Goal: Information Seeking & Learning: Learn about a topic

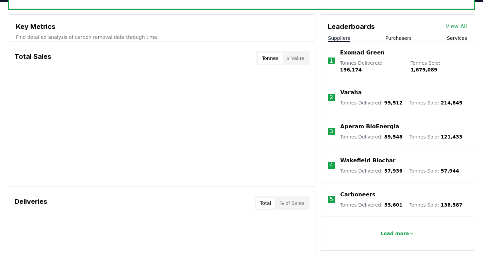
scroll to position [240, 0]
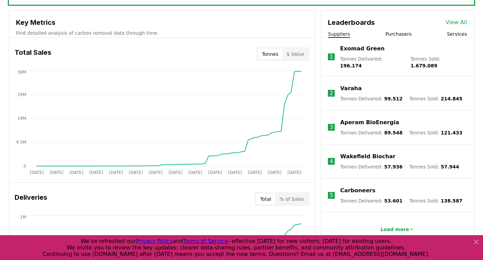
click at [398, 35] on button "Purchasers" at bounding box center [399, 34] width 26 height 7
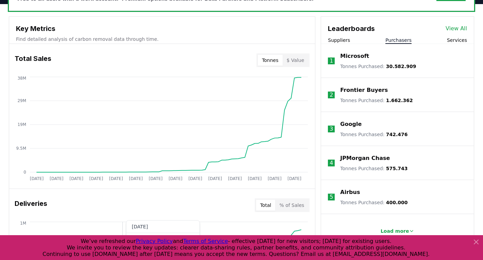
scroll to position [233, 0]
click at [293, 59] on button "$ Value" at bounding box center [296, 60] width 26 height 11
click at [276, 60] on button "Tonnes" at bounding box center [270, 60] width 25 height 11
click at [297, 57] on button "$ Value" at bounding box center [296, 60] width 26 height 11
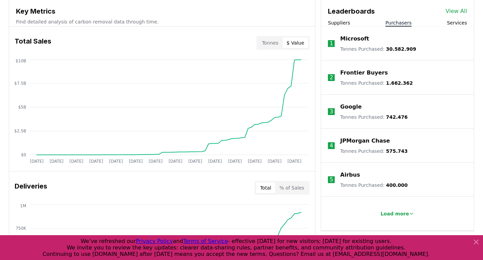
scroll to position [251, 0]
click at [277, 44] on button "Tonnes" at bounding box center [270, 42] width 25 height 11
click at [293, 41] on button "$ Value" at bounding box center [296, 42] width 26 height 11
click at [280, 42] on button "Tonnes" at bounding box center [270, 42] width 25 height 11
click at [292, 43] on button "$ Value" at bounding box center [296, 42] width 26 height 11
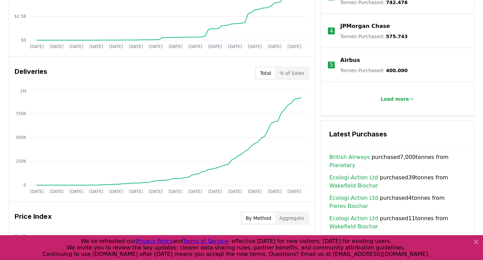
scroll to position [378, 0]
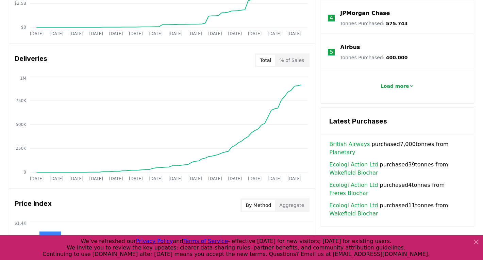
click at [293, 58] on button "% of Sales" at bounding box center [291, 60] width 33 height 11
click at [272, 60] on button "Total" at bounding box center [265, 60] width 19 height 11
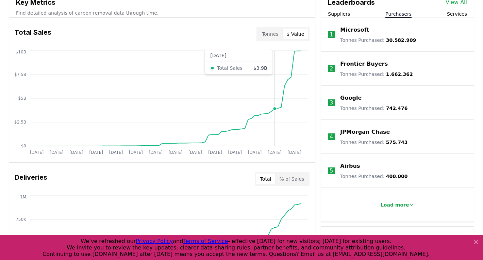
scroll to position [250, 0]
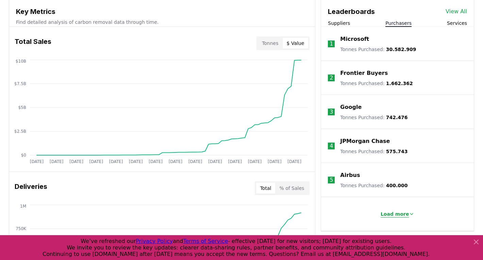
click at [401, 210] on button "Load more" at bounding box center [397, 214] width 45 height 14
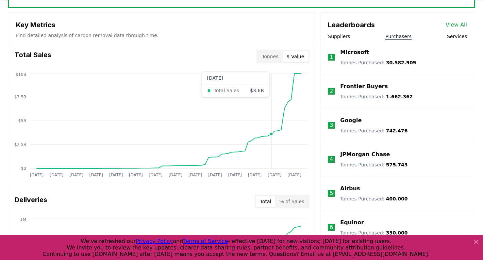
scroll to position [237, 0]
click at [452, 27] on link "View All" at bounding box center [456, 25] width 21 height 8
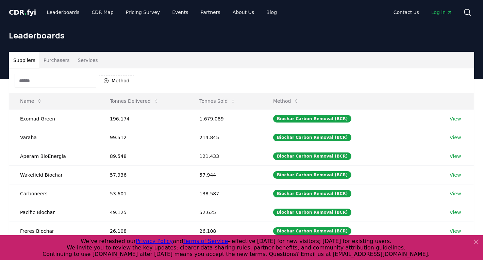
click at [476, 242] on icon at bounding box center [476, 242] width 8 height 8
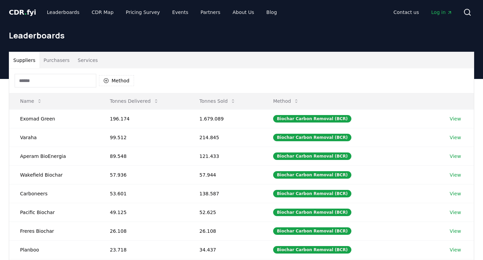
click at [55, 61] on button "Purchasers" at bounding box center [56, 60] width 34 height 16
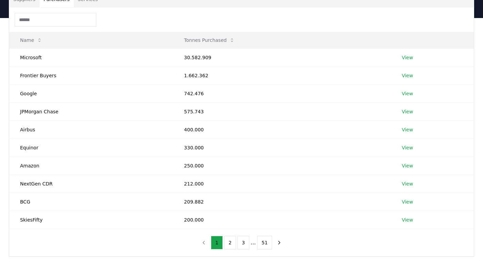
scroll to position [68, 0]
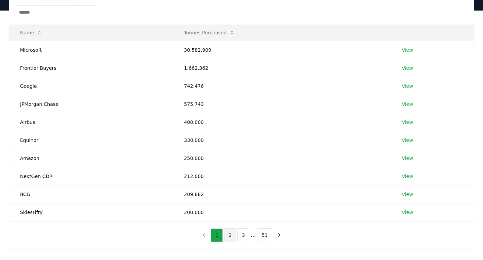
click at [229, 234] on button "2" at bounding box center [230, 235] width 12 height 14
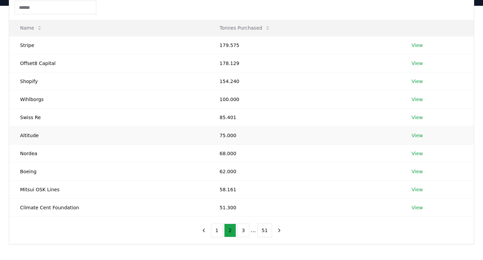
scroll to position [74, 0]
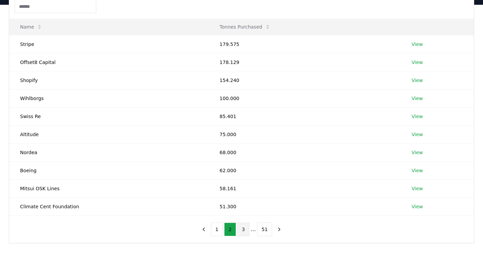
click at [245, 229] on button "3" at bounding box center [244, 230] width 12 height 14
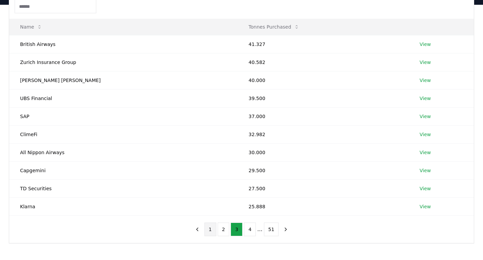
click at [214, 231] on button "1" at bounding box center [211, 230] width 12 height 14
